Goal: Navigation & Orientation: Find specific page/section

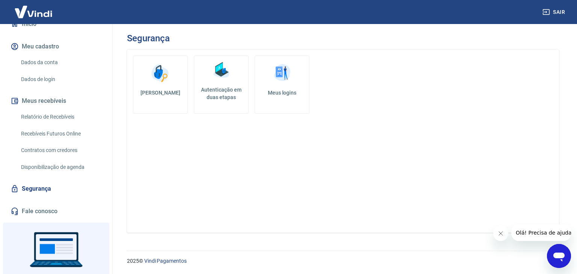
scroll to position [115, 0]
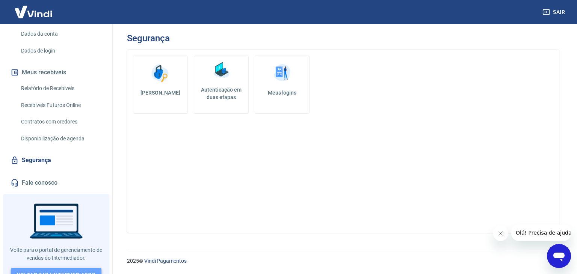
click at [80, 268] on link "Voltar para Intermediador" at bounding box center [56, 275] width 91 height 14
